Goal: Information Seeking & Learning: Find specific fact

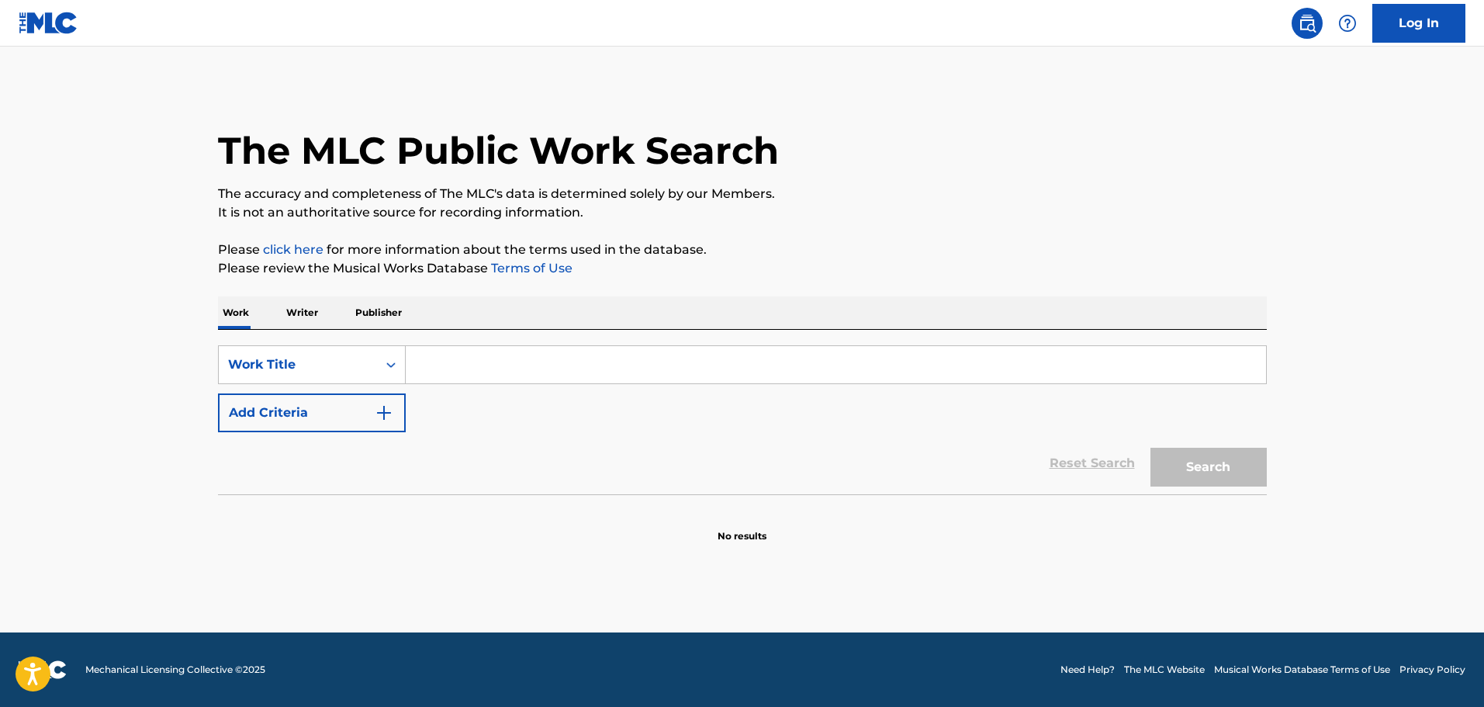
click at [355, 415] on button "Add Criteria" at bounding box center [312, 412] width 188 height 39
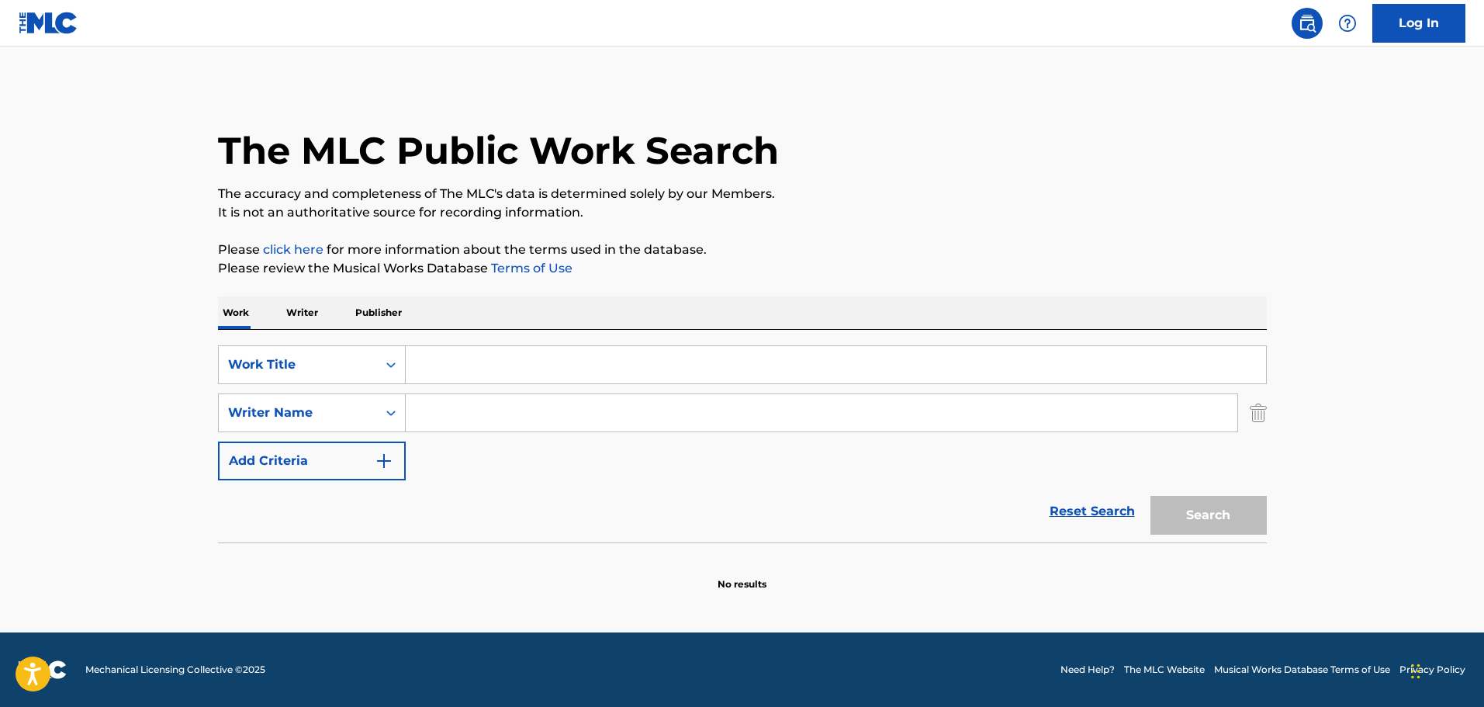
click at [438, 372] on input "Search Form" at bounding box center [836, 364] width 860 height 37
click at [449, 353] on input "Search Form" at bounding box center [836, 364] width 860 height 37
paste input "BLAKK ROKKSTAR"
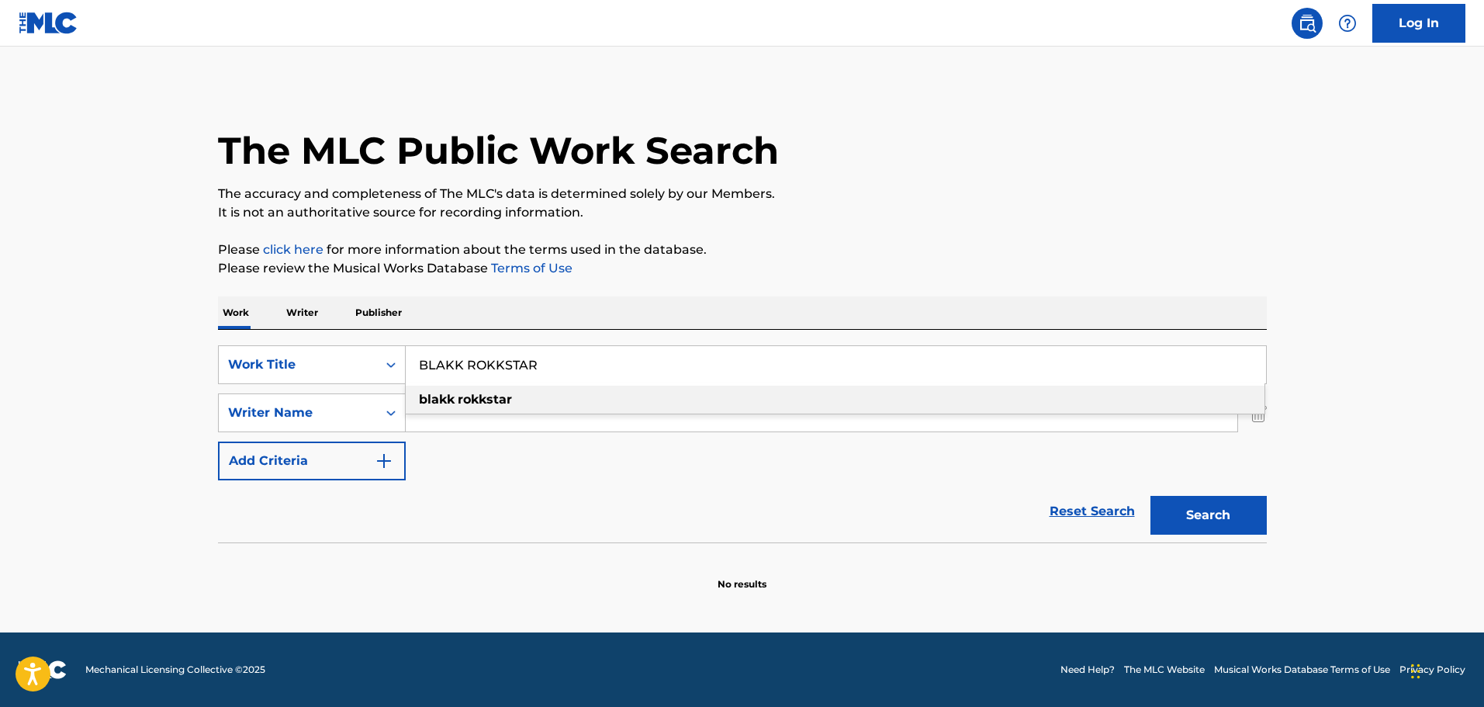
type input "BLAKK ROKKSTAR"
click at [602, 521] on div "Reset Search Search" at bounding box center [742, 511] width 1049 height 62
drag, startPoint x: 493, startPoint y: 413, endPoint x: 521, endPoint y: 417, distance: 28.2
click at [494, 413] on input "Search Form" at bounding box center [822, 412] width 832 height 37
paste input "[PERSON_NAME],"
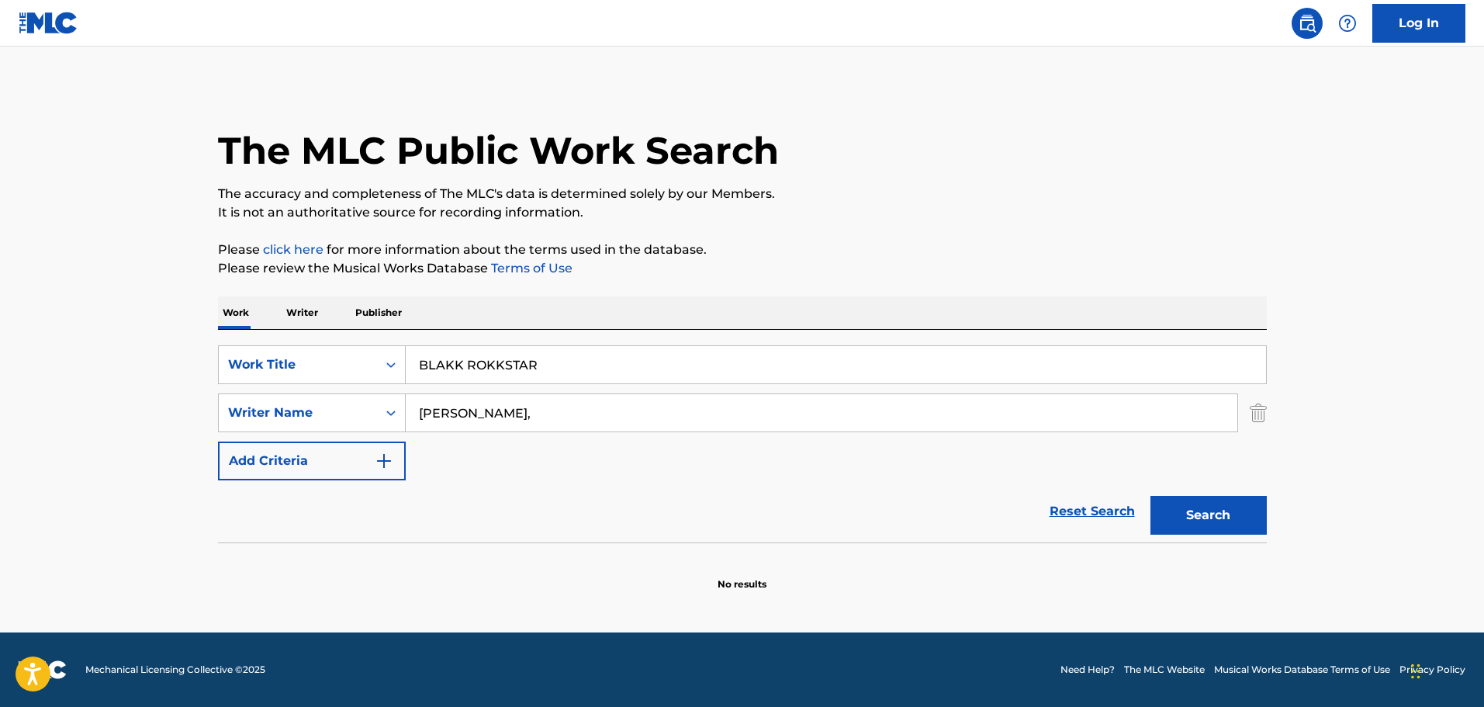
type input "[PERSON_NAME],"
click at [1185, 500] on button "Search" at bounding box center [1208, 515] width 116 height 39
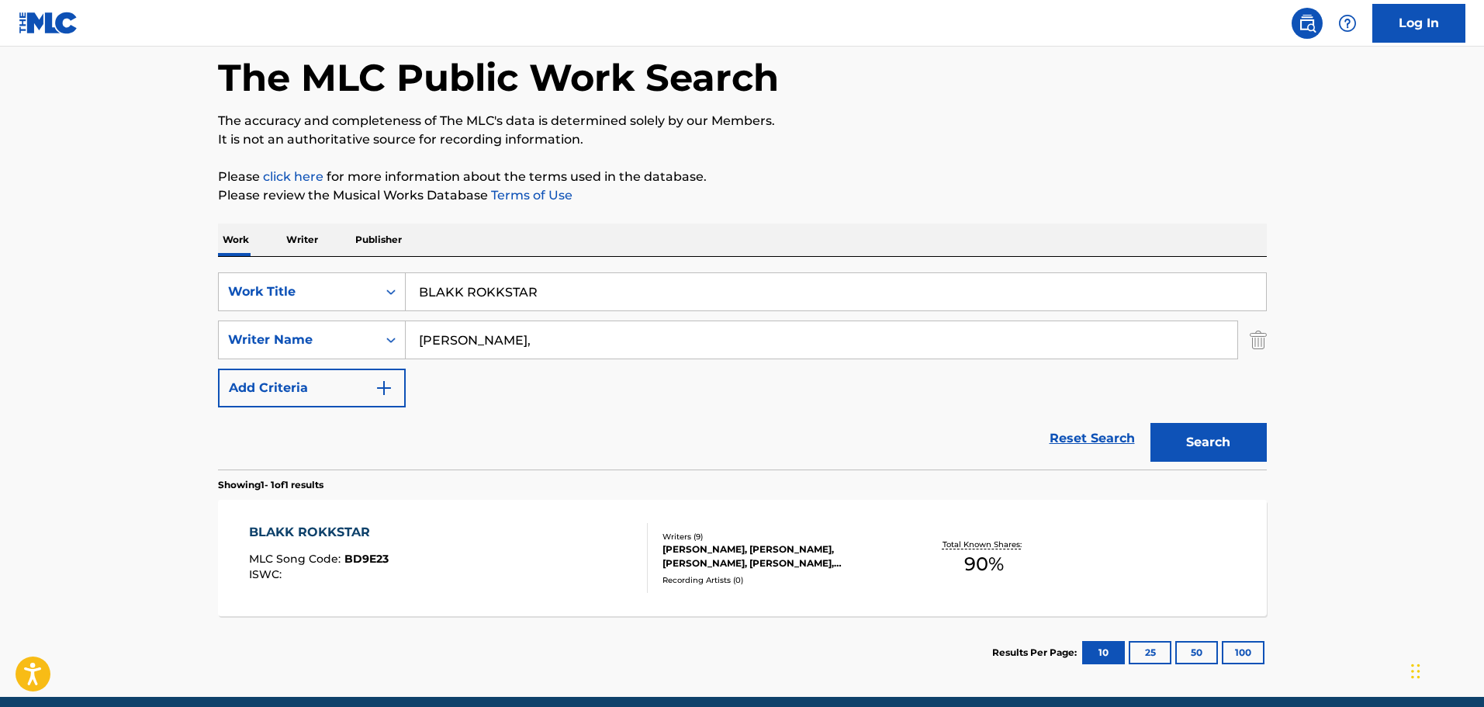
scroll to position [137, 0]
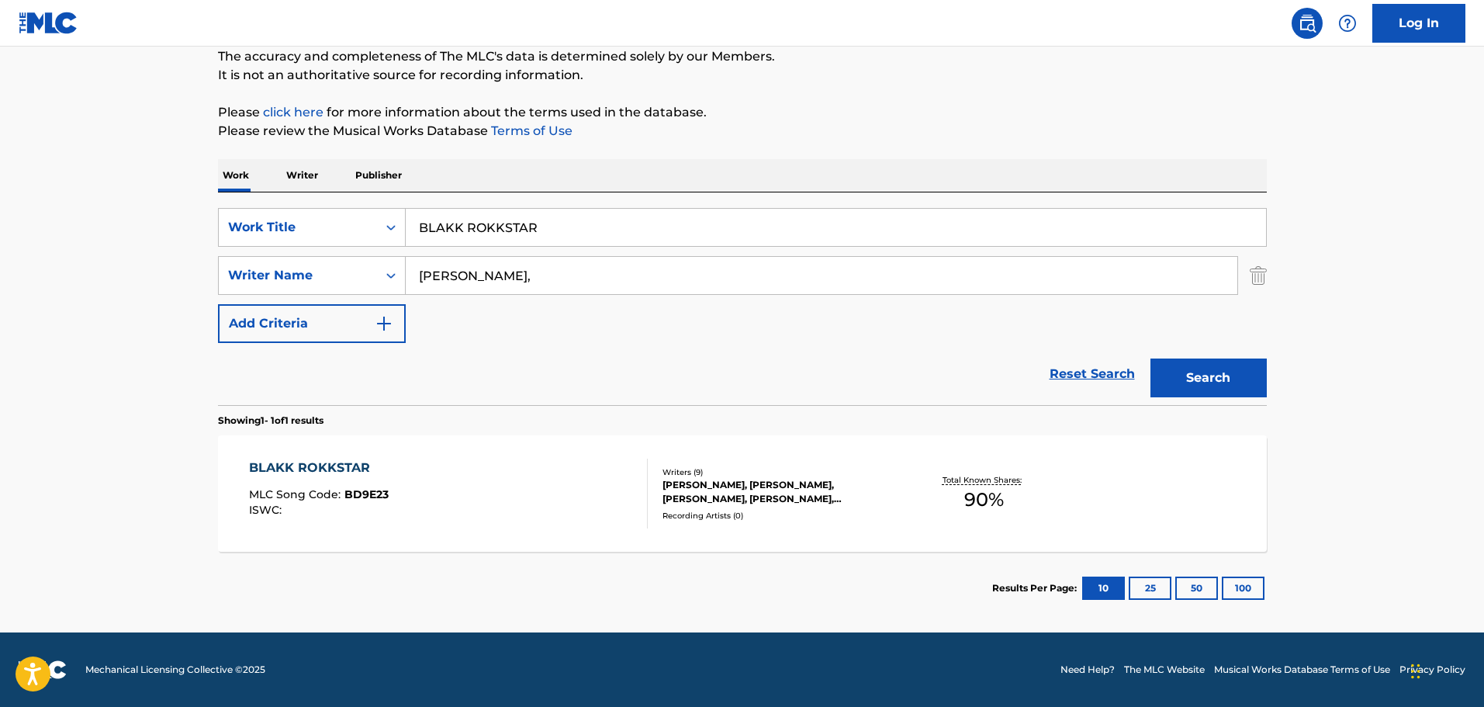
click at [463, 480] on div "BLAKK ROKKSTAR MLC Song Code : BD9E23 ISWC :" at bounding box center [448, 493] width 399 height 70
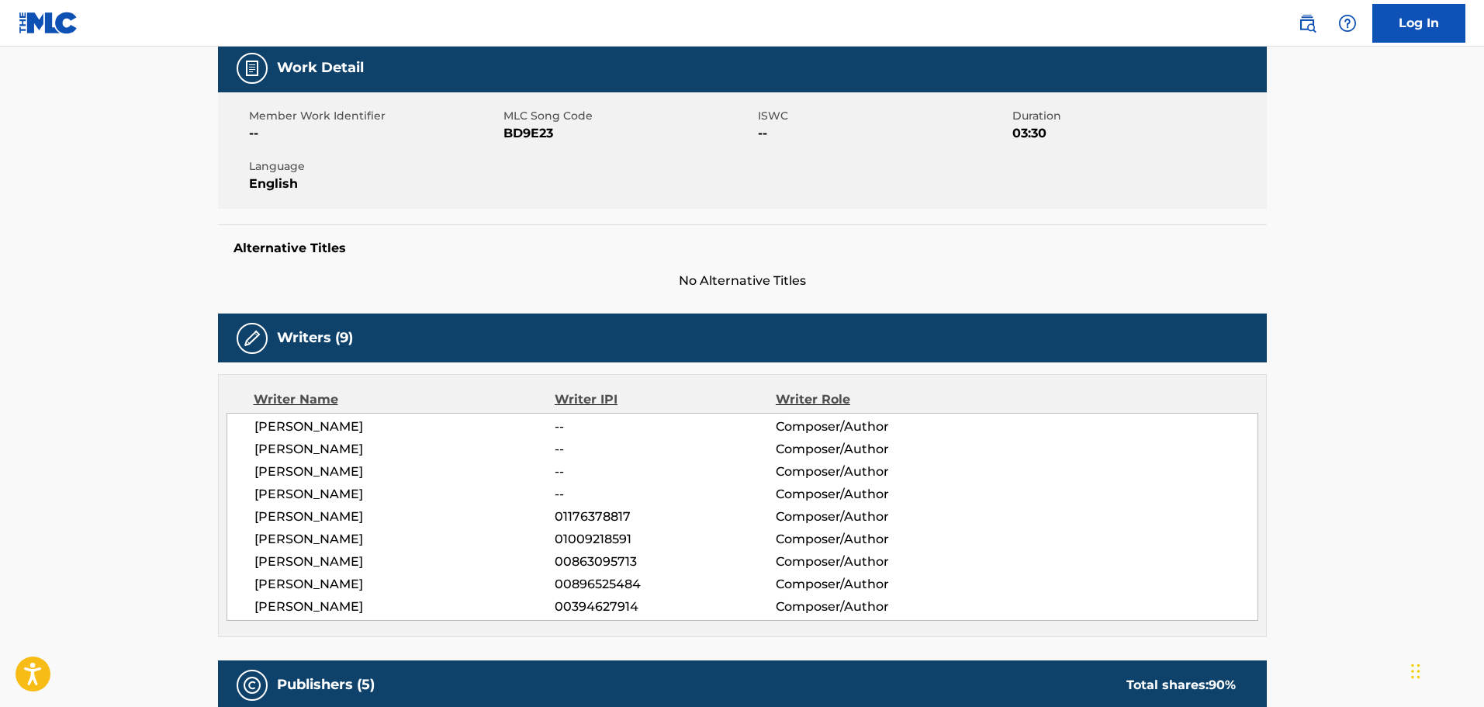
scroll to position [310, 0]
